Goal: Communication & Community: Answer question/provide support

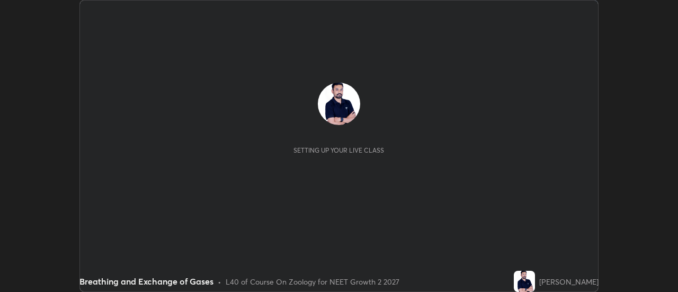
scroll to position [292, 678]
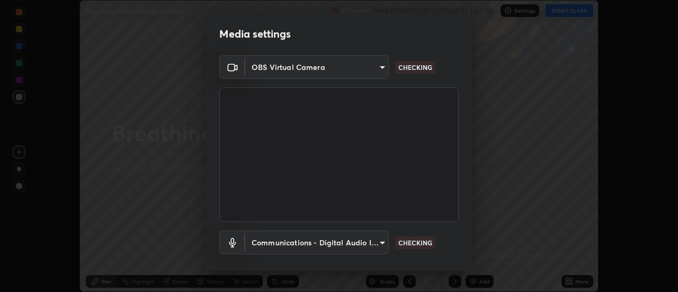
type input "515fa8dc750868be0a3e45a8a70092ebbb24a489711ff7313880db239e39e5e3"
type input "communications"
click at [382, 67] on body "Erase all Breathing and Exchange of Gases Recording WAS SCHEDULED TO START AT 1…" at bounding box center [339, 146] width 678 height 292
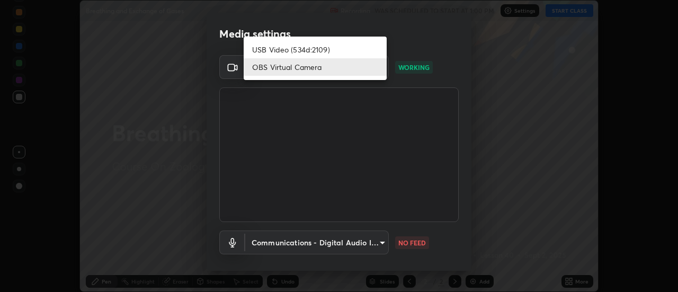
click at [349, 48] on li "USB Video (534d:2109)" at bounding box center [315, 49] width 143 height 17
type input "c0318c2169e97be91d29acf291416a88c84fbbb6e6132cf31ff648c8cca26c2a"
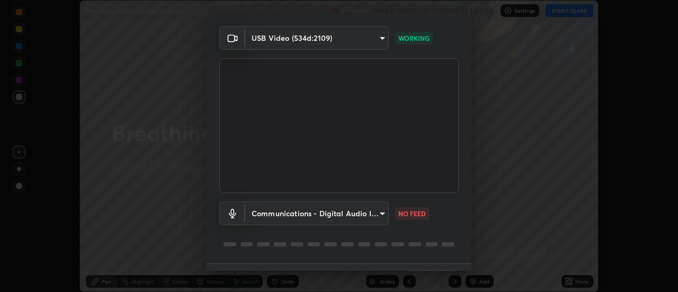
scroll to position [48, 0]
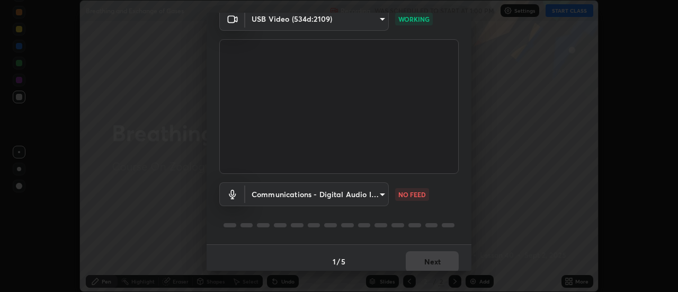
click at [383, 190] on body "Erase all Breathing and Exchange of Gases Recording WAS SCHEDULED TO START AT 1…" at bounding box center [339, 146] width 678 height 292
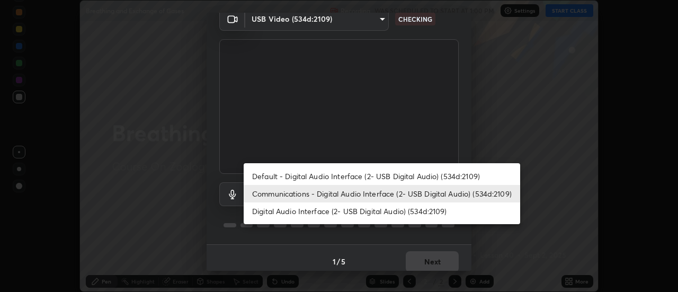
click at [365, 175] on li "Default - Digital Audio Interface (2- USB Digital Audio) (534d:2109)" at bounding box center [382, 175] width 277 height 17
type input "default"
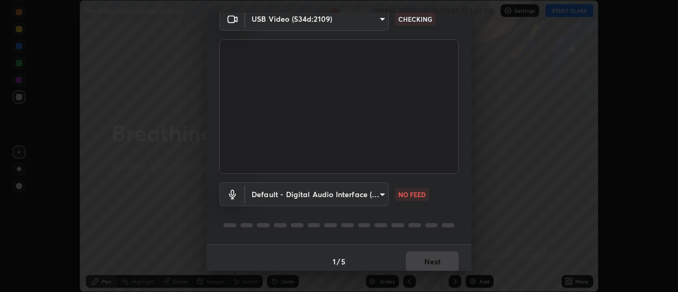
scroll to position [56, 0]
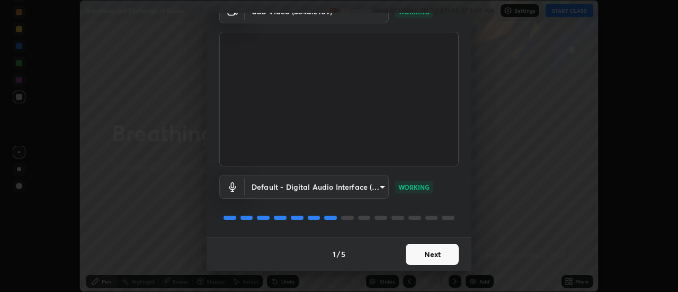
click at [431, 256] on button "Next" at bounding box center [432, 254] width 53 height 21
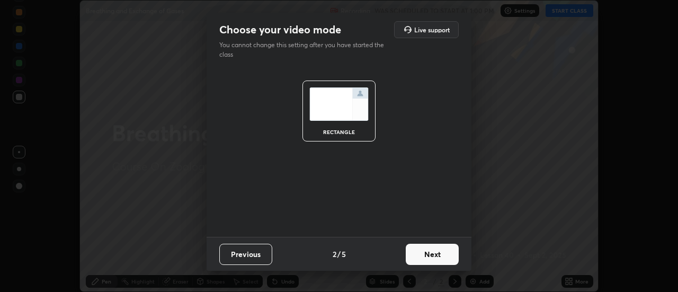
click at [436, 254] on button "Next" at bounding box center [432, 254] width 53 height 21
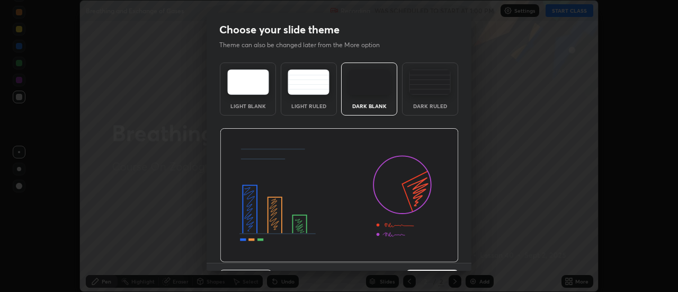
scroll to position [26, 0]
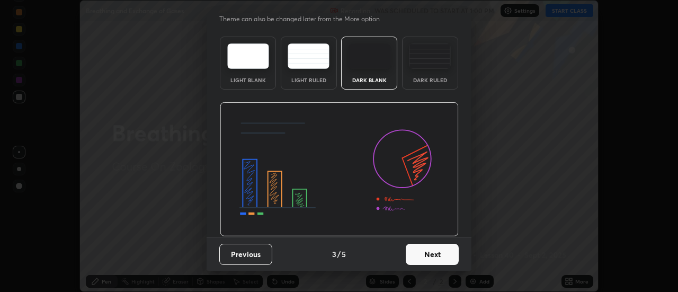
click at [434, 250] on button "Next" at bounding box center [432, 254] width 53 height 21
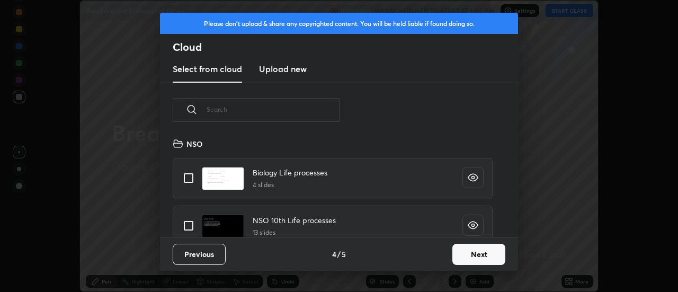
scroll to position [100, 340]
click at [463, 257] on button "Next" at bounding box center [478, 254] width 53 height 21
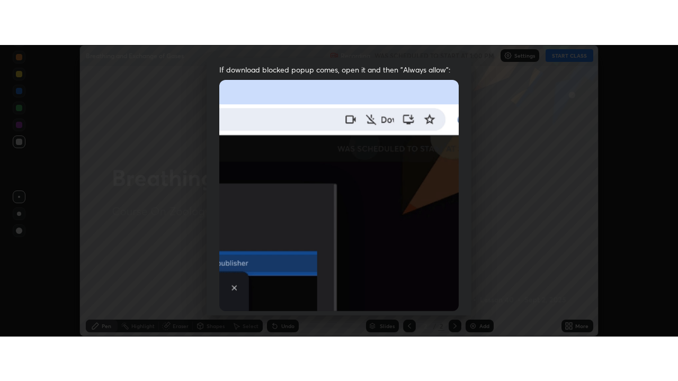
scroll to position [272, 0]
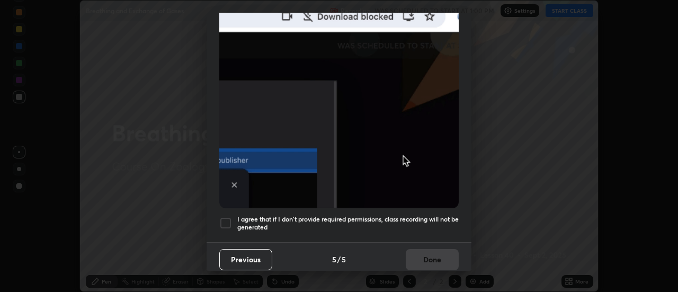
click at [228, 224] on div at bounding box center [225, 223] width 13 height 13
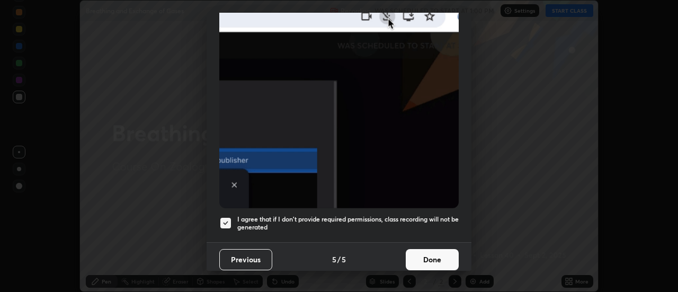
click at [441, 252] on button "Done" at bounding box center [432, 259] width 53 height 21
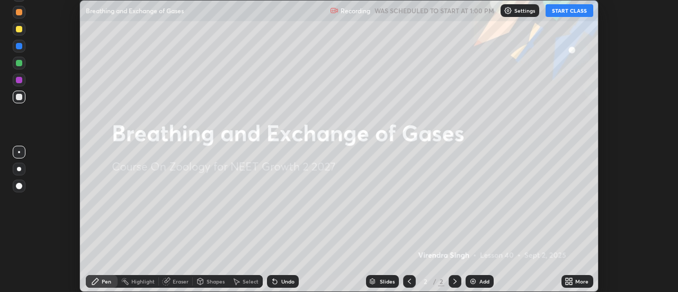
click at [571, 12] on button "START CLASS" at bounding box center [570, 10] width 48 height 13
click at [582, 277] on div "More" at bounding box center [578, 281] width 32 height 13
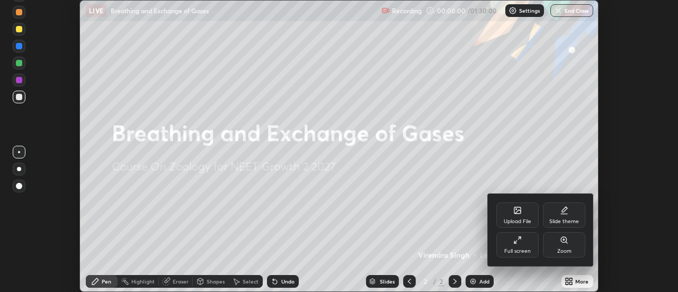
click at [524, 248] on div "Full screen" at bounding box center [517, 250] width 26 height 5
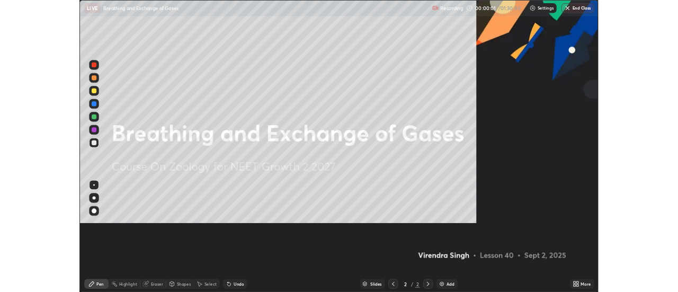
scroll to position [381, 678]
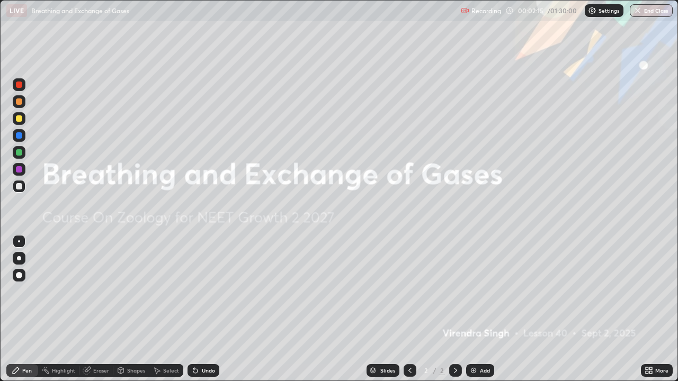
click at [25, 258] on div at bounding box center [19, 258] width 17 height 17
click at [196, 291] on div "Undo" at bounding box center [204, 370] width 32 height 13
click at [199, 291] on div "Undo" at bounding box center [204, 370] width 32 height 13
click at [203, 291] on div "Undo" at bounding box center [208, 370] width 13 height 5
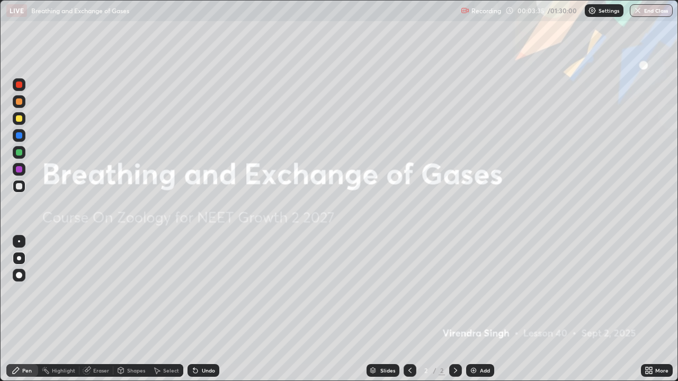
click at [204, 291] on div "Undo" at bounding box center [208, 370] width 13 height 5
click at [20, 186] on div at bounding box center [19, 186] width 6 height 6
click at [20, 170] on div at bounding box center [19, 169] width 6 height 6
click at [22, 154] on div at bounding box center [19, 152] width 6 height 6
click at [97, 291] on div "Eraser" at bounding box center [96, 370] width 34 height 21
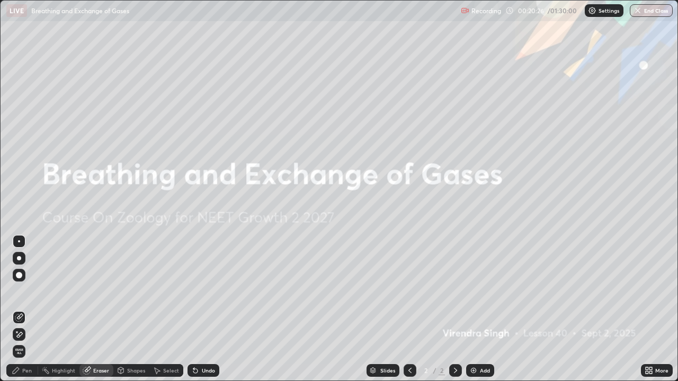
click at [102, 291] on div "Eraser" at bounding box center [96, 370] width 34 height 21
click at [29, 291] on div "Pen" at bounding box center [27, 370] width 10 height 5
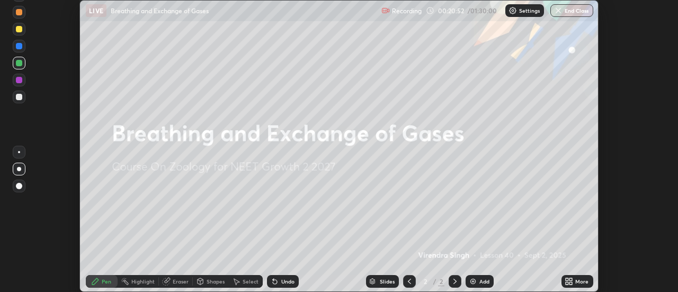
scroll to position [52688, 52301]
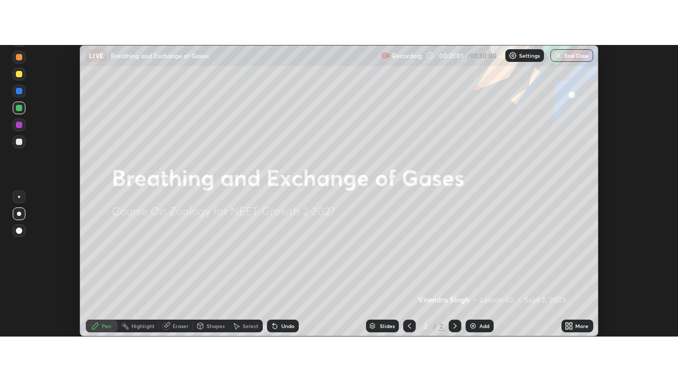
scroll to position [292, 678]
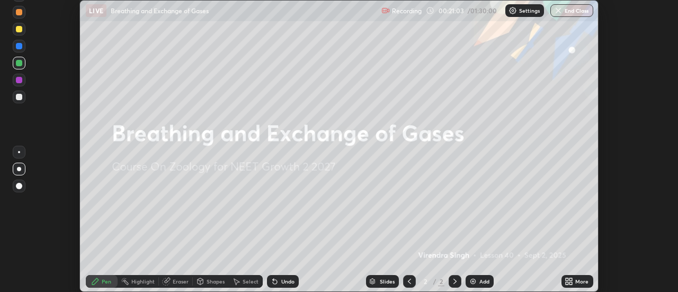
click at [581, 279] on div "More" at bounding box center [581, 281] width 13 height 5
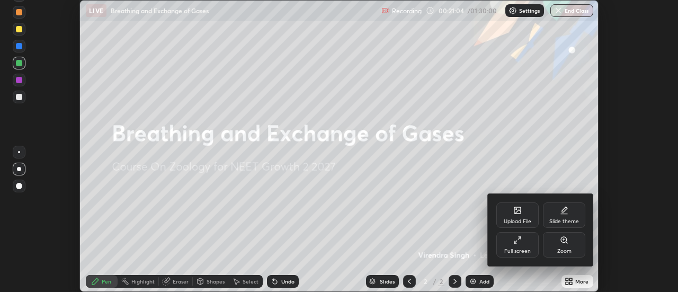
click at [528, 243] on div "Full screen" at bounding box center [517, 244] width 42 height 25
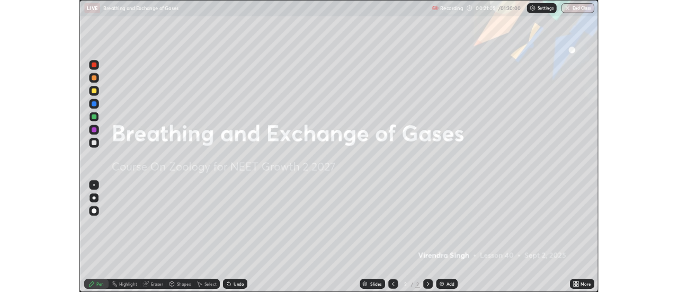
scroll to position [381, 678]
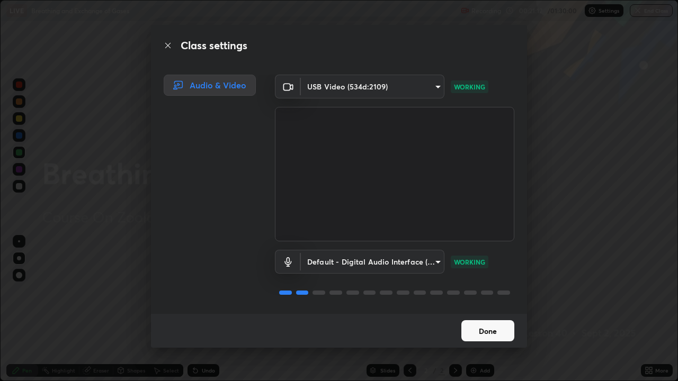
click at [487, 291] on button "Done" at bounding box center [487, 331] width 53 height 21
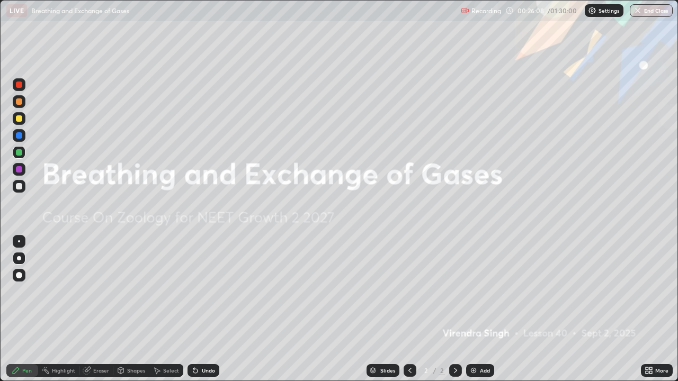
click at [477, 291] on div "Add" at bounding box center [480, 370] width 28 height 13
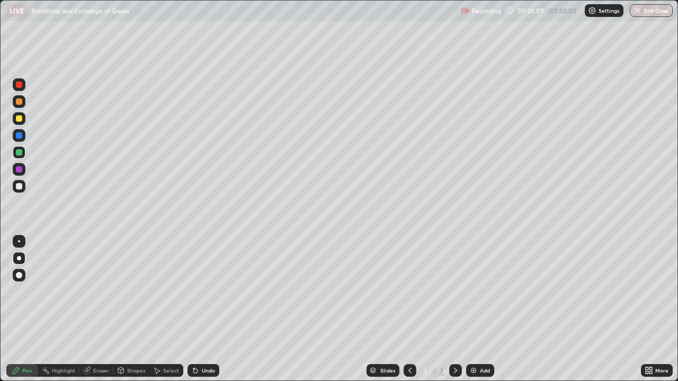
click at [21, 101] on div at bounding box center [19, 102] width 6 height 6
click at [410, 291] on icon at bounding box center [410, 371] width 8 height 8
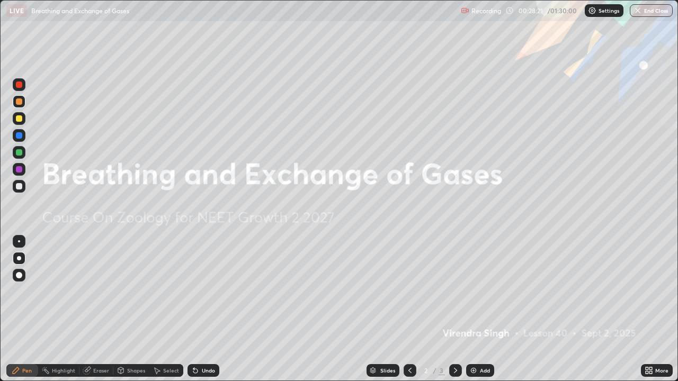
click at [450, 291] on div at bounding box center [455, 370] width 13 height 13
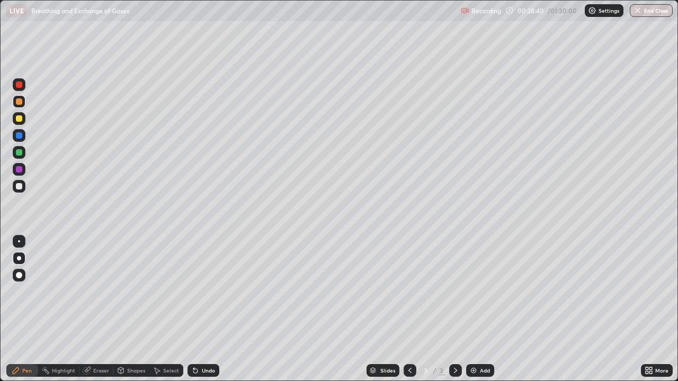
click at [21, 119] on div at bounding box center [19, 118] width 6 height 6
click at [20, 149] on div at bounding box center [19, 152] width 13 height 13
click at [206, 291] on div "Undo" at bounding box center [208, 370] width 13 height 5
click at [19, 189] on div at bounding box center [19, 186] width 6 height 6
click at [22, 123] on div at bounding box center [19, 118] width 13 height 13
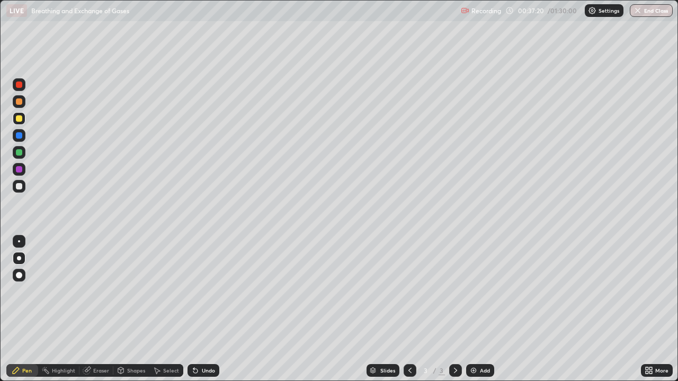
click at [198, 291] on div "Undo" at bounding box center [204, 370] width 32 height 13
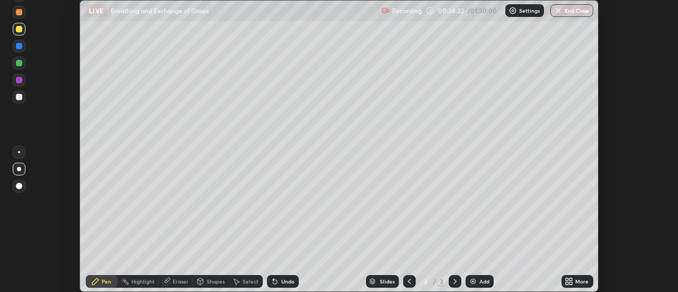
scroll to position [52688, 52301]
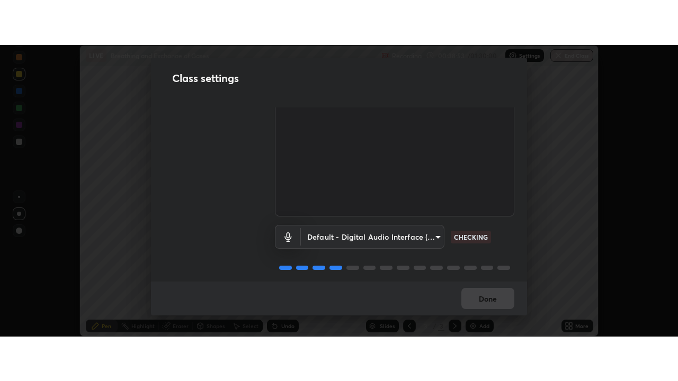
scroll to position [66, 0]
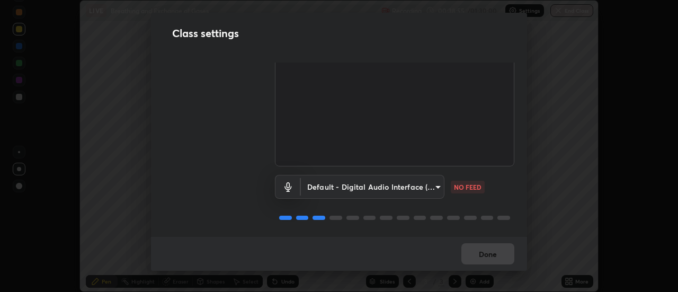
click at [435, 183] on body "Erase all LIVE Breathing and Exchange of Gases Recording 00:38:55 / 01:30:00 Se…" at bounding box center [339, 146] width 678 height 292
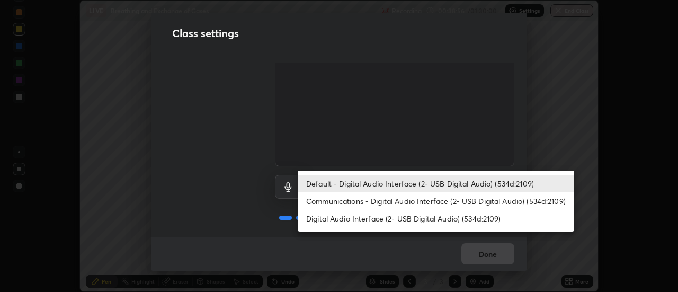
click at [406, 198] on li "Communications - Digital Audio Interface (2- USB Digital Audio) (534d:2109)" at bounding box center [436, 200] width 277 height 17
type input "communications"
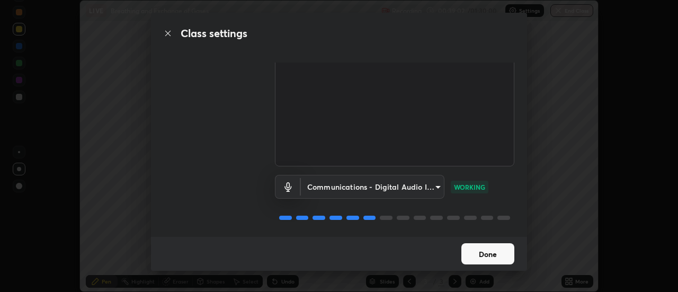
click at [485, 255] on button "Done" at bounding box center [487, 253] width 53 height 21
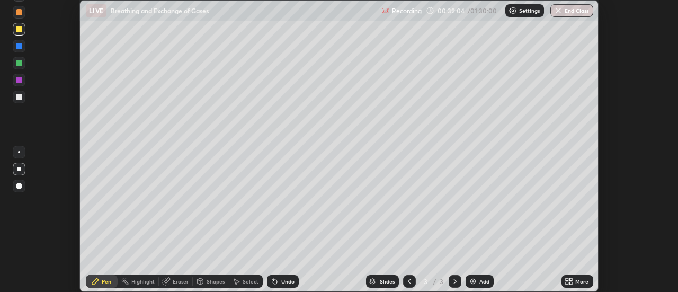
click at [577, 279] on div "More" at bounding box center [581, 281] width 13 height 5
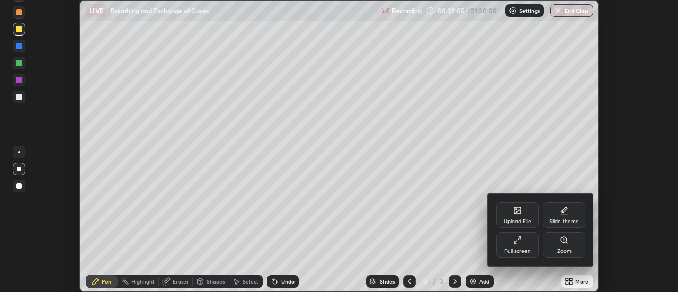
click at [523, 247] on div "Full screen" at bounding box center [517, 244] width 42 height 25
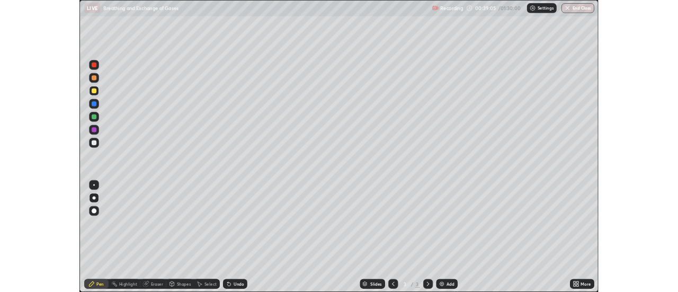
scroll to position [381, 678]
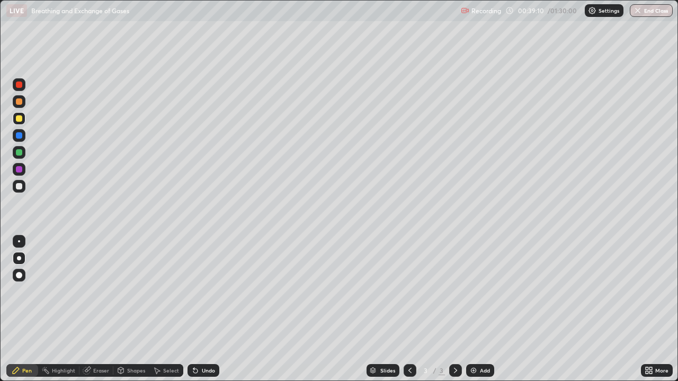
click at [16, 185] on div at bounding box center [19, 186] width 6 height 6
click at [476, 291] on img at bounding box center [473, 371] width 8 height 8
click at [408, 291] on icon at bounding box center [410, 371] width 8 height 8
click at [453, 291] on icon at bounding box center [455, 371] width 8 height 8
click at [20, 121] on div at bounding box center [19, 118] width 6 height 6
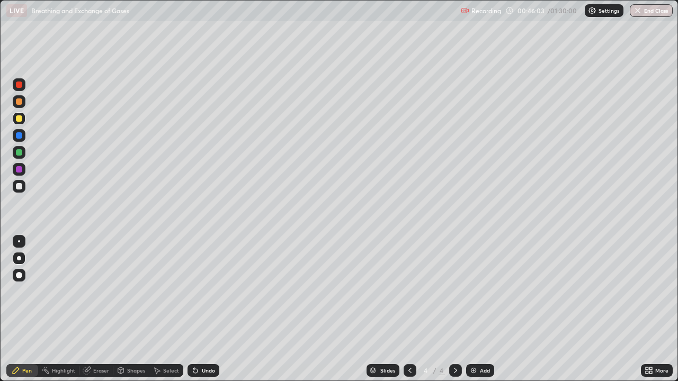
click at [21, 105] on div at bounding box center [19, 101] width 13 height 13
click at [22, 119] on div at bounding box center [19, 118] width 6 height 6
click at [19, 149] on div at bounding box center [19, 152] width 13 height 13
click at [206, 291] on div "Undo" at bounding box center [208, 370] width 13 height 5
click at [194, 291] on icon at bounding box center [195, 371] width 4 height 4
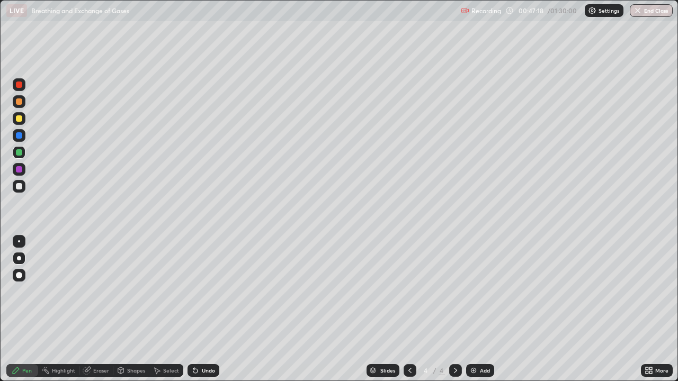
click at [196, 291] on icon at bounding box center [195, 371] width 8 height 8
click at [197, 291] on icon at bounding box center [195, 371] width 8 height 8
click at [19, 121] on div at bounding box center [19, 118] width 6 height 6
click at [20, 154] on div at bounding box center [19, 152] width 6 height 6
click at [20, 120] on div at bounding box center [19, 118] width 6 height 6
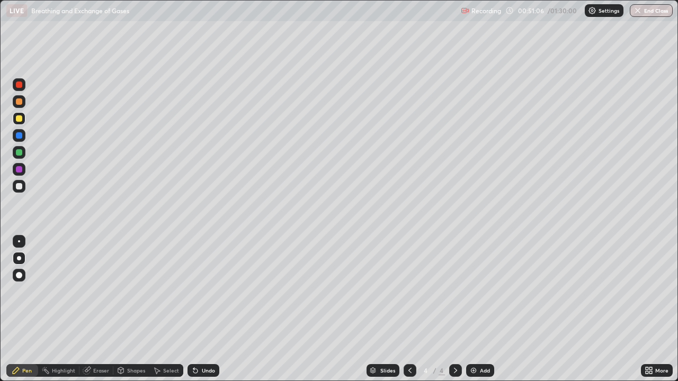
click at [206, 291] on div "Undo" at bounding box center [208, 370] width 13 height 5
click at [22, 103] on div at bounding box center [19, 101] width 13 height 13
click at [23, 119] on div at bounding box center [19, 118] width 13 height 13
click at [208, 291] on div "Undo" at bounding box center [208, 370] width 13 height 5
click at [20, 153] on div at bounding box center [19, 152] width 6 height 6
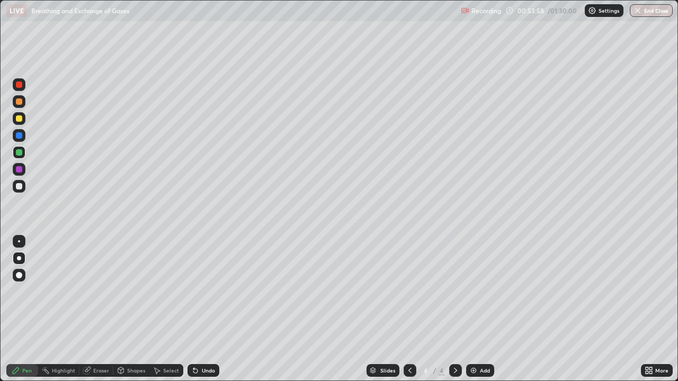
click at [19, 117] on div at bounding box center [19, 118] width 6 height 6
click at [20, 153] on div at bounding box center [19, 152] width 6 height 6
click at [211, 291] on div "Undo" at bounding box center [208, 370] width 13 height 5
click at [23, 120] on div at bounding box center [19, 118] width 13 height 13
click at [23, 188] on div at bounding box center [19, 186] width 13 height 13
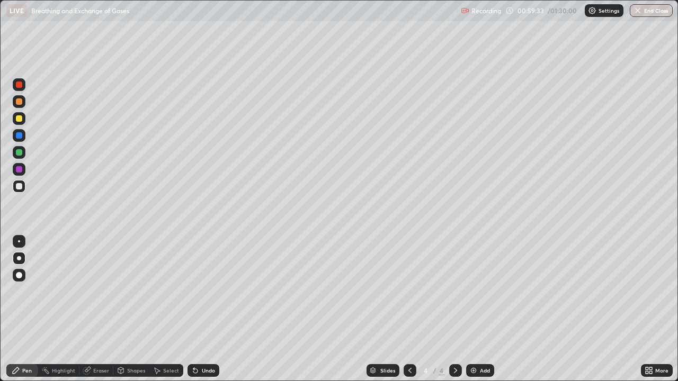
click at [22, 153] on div at bounding box center [19, 152] width 13 height 13
click at [22, 119] on div at bounding box center [19, 118] width 13 height 13
click at [20, 154] on div at bounding box center [19, 152] width 6 height 6
click at [477, 291] on div "Add" at bounding box center [480, 370] width 28 height 13
click at [23, 103] on div at bounding box center [19, 101] width 13 height 13
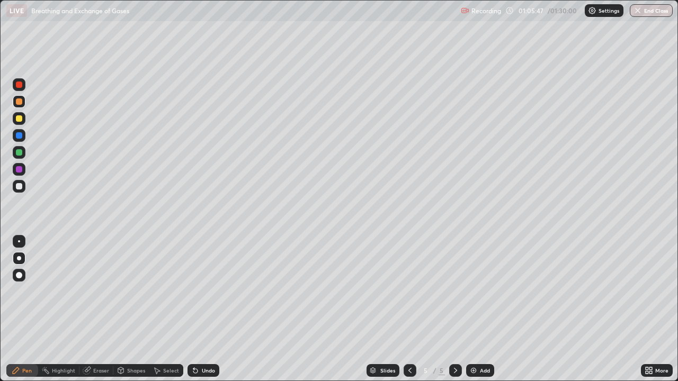
click at [206, 291] on div "Undo" at bounding box center [208, 370] width 13 height 5
click at [207, 291] on div "Undo" at bounding box center [208, 370] width 13 height 5
click at [206, 291] on div "Undo" at bounding box center [208, 370] width 13 height 5
click at [204, 291] on div "Undo" at bounding box center [208, 370] width 13 height 5
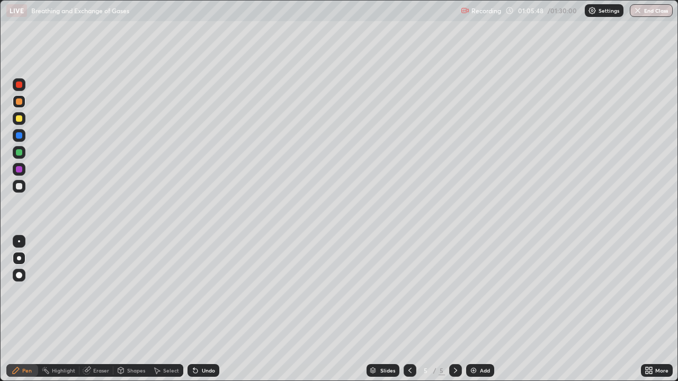
click at [202, 291] on div "Undo" at bounding box center [208, 370] width 13 height 5
click at [203, 291] on div "Undo" at bounding box center [208, 370] width 13 height 5
click at [202, 291] on div "Undo" at bounding box center [208, 370] width 13 height 5
click at [19, 123] on div at bounding box center [19, 118] width 13 height 13
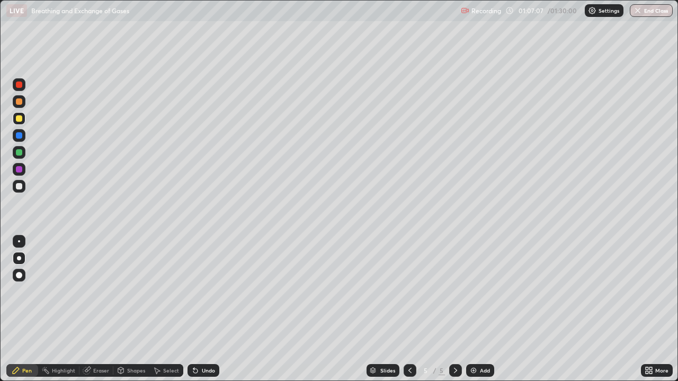
click at [22, 103] on div at bounding box center [19, 102] width 6 height 6
click at [20, 118] on div at bounding box center [19, 118] width 6 height 6
click at [22, 103] on div at bounding box center [19, 102] width 6 height 6
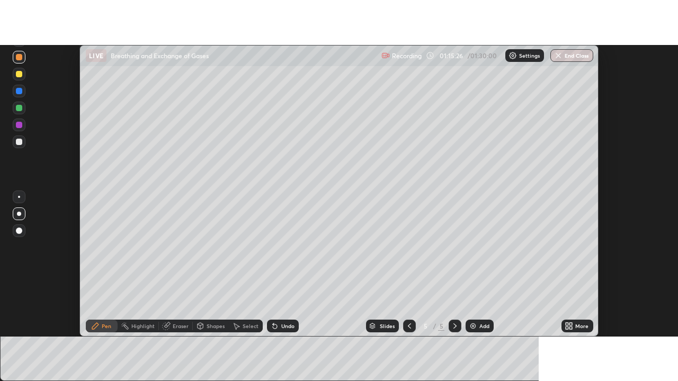
scroll to position [52688, 52301]
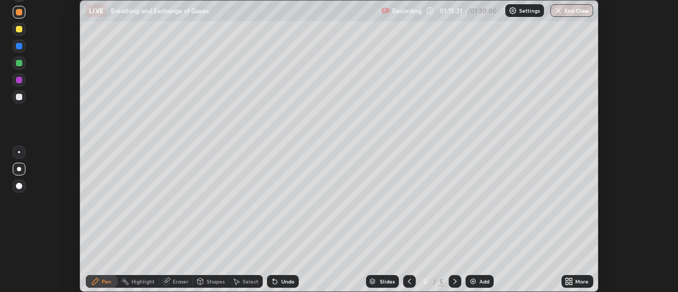
click at [581, 280] on div "More" at bounding box center [581, 281] width 13 height 5
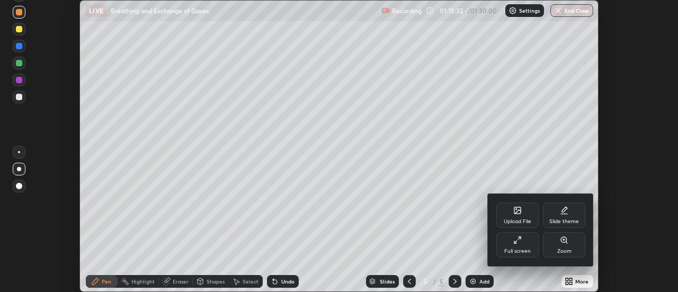
click at [527, 245] on div "Full screen" at bounding box center [517, 244] width 42 height 25
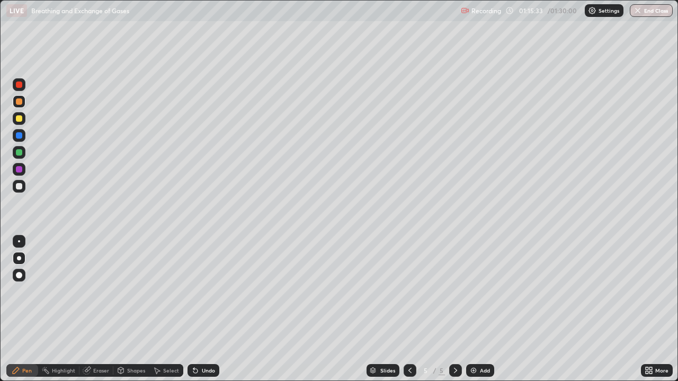
scroll to position [381, 678]
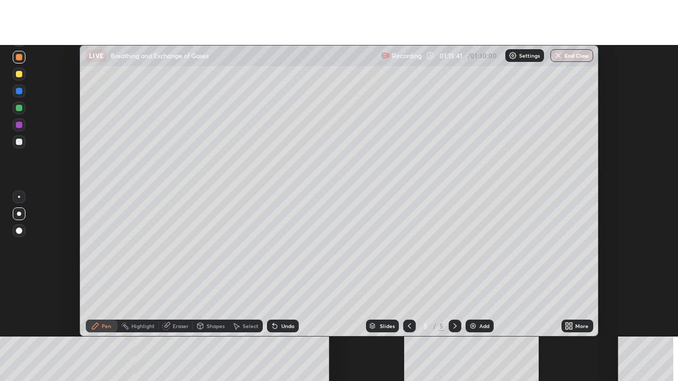
scroll to position [292, 678]
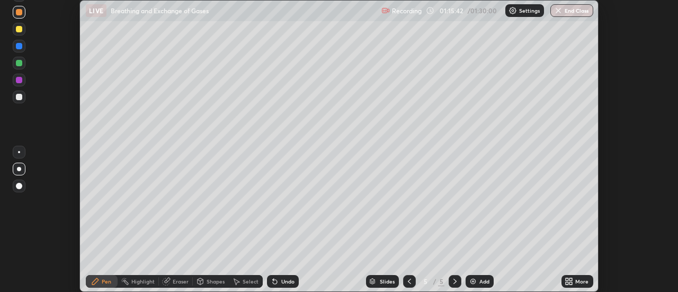
click at [576, 279] on div "More" at bounding box center [581, 281] width 13 height 5
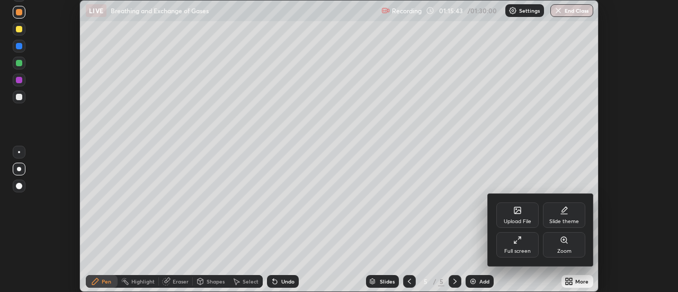
click at [527, 255] on div "Full screen" at bounding box center [517, 244] width 42 height 25
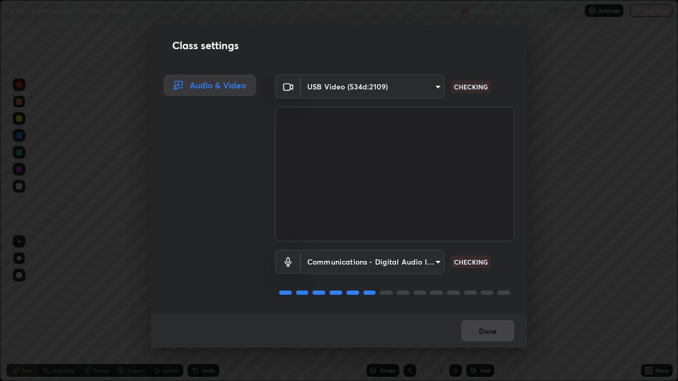
scroll to position [1, 0]
click at [489, 291] on button "Done" at bounding box center [487, 331] width 53 height 21
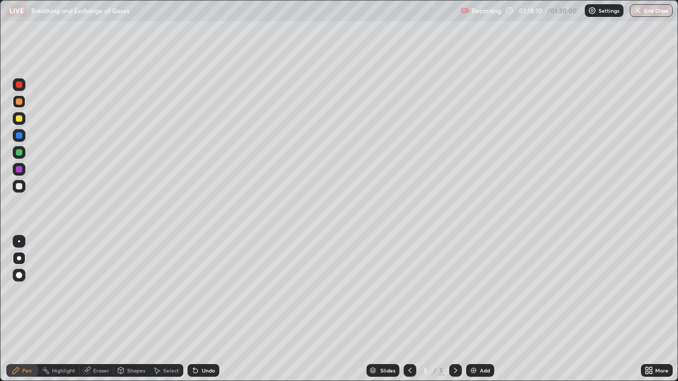
click at [21, 123] on div at bounding box center [19, 118] width 13 height 13
click at [23, 151] on div at bounding box center [19, 152] width 13 height 13
click at [102, 291] on div "Eraser" at bounding box center [96, 370] width 34 height 13
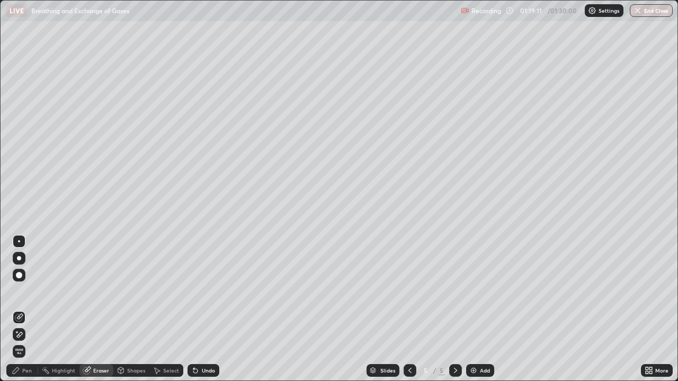
click at [29, 291] on div "Pen" at bounding box center [27, 370] width 10 height 5
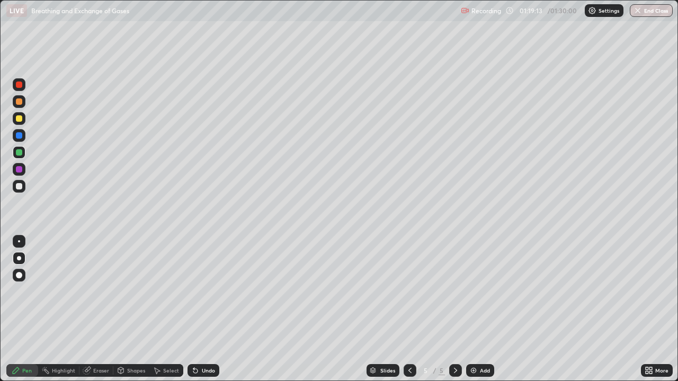
click at [17, 118] on div at bounding box center [19, 118] width 6 height 6
click at [22, 149] on div at bounding box center [19, 152] width 13 height 13
click at [173, 291] on div "Select" at bounding box center [171, 370] width 16 height 5
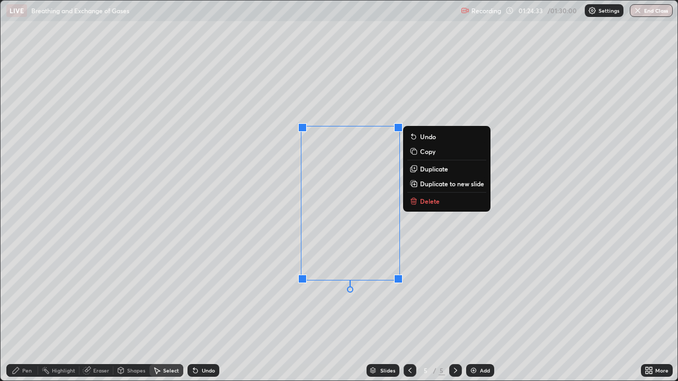
click at [244, 280] on div "0 ° Undo Copy Duplicate Duplicate to new slide Delete" at bounding box center [339, 191] width 677 height 380
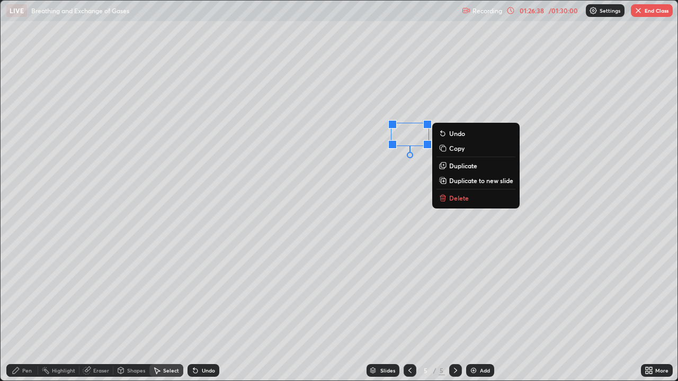
click at [72, 258] on div "0 ° Undo Copy Duplicate Duplicate to new slide Delete" at bounding box center [339, 191] width 677 height 380
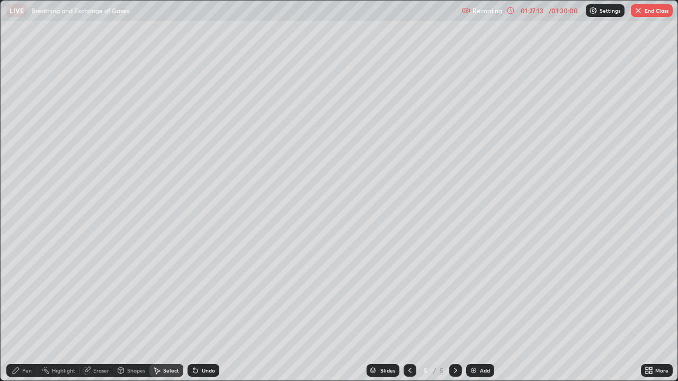
click at [650, 11] on button "End Class" at bounding box center [652, 10] width 42 height 13
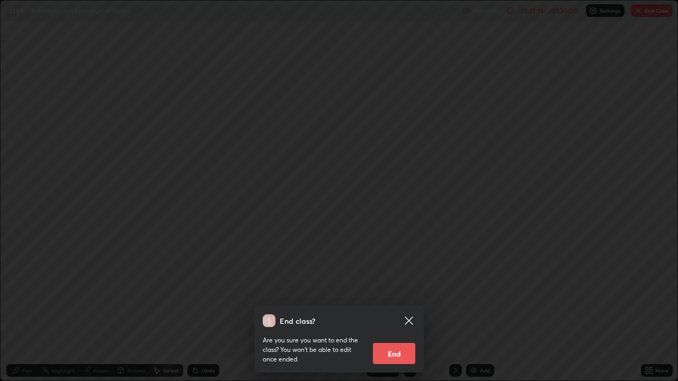
click at [392, 291] on button "End" at bounding box center [394, 353] width 42 height 21
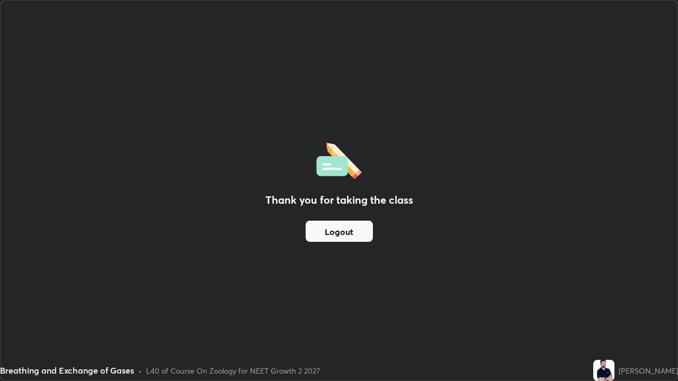
click at [352, 231] on button "Logout" at bounding box center [339, 231] width 67 height 21
